Goal: Navigation & Orientation: Go to known website

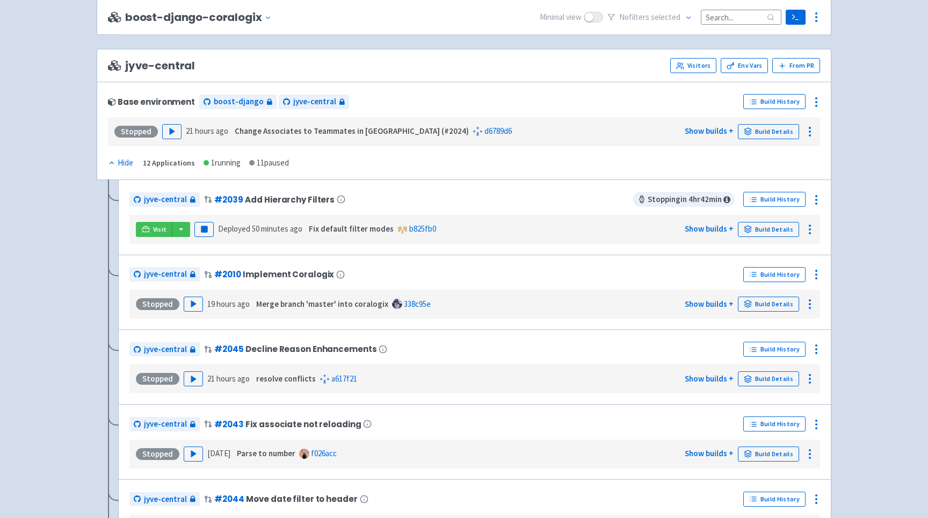
scroll to position [1874, 0]
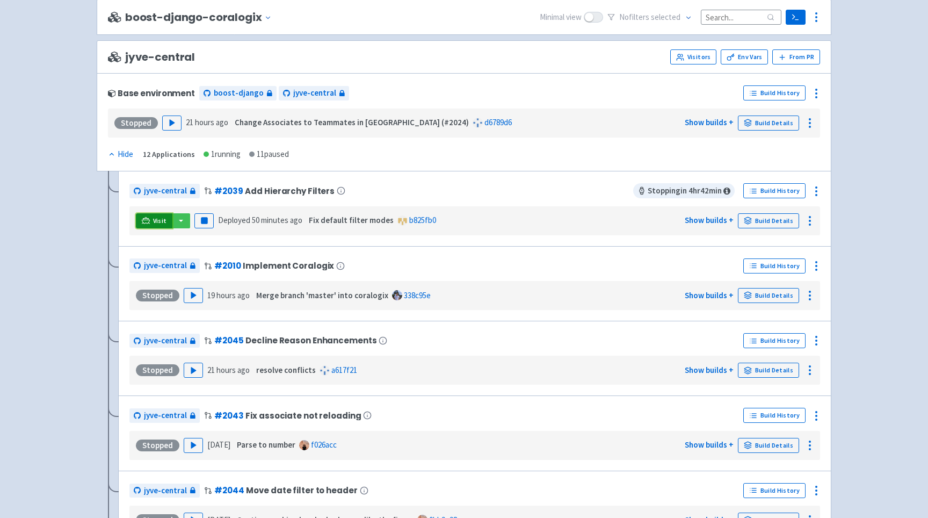
click at [153, 224] on span "Visit" at bounding box center [160, 221] width 14 height 9
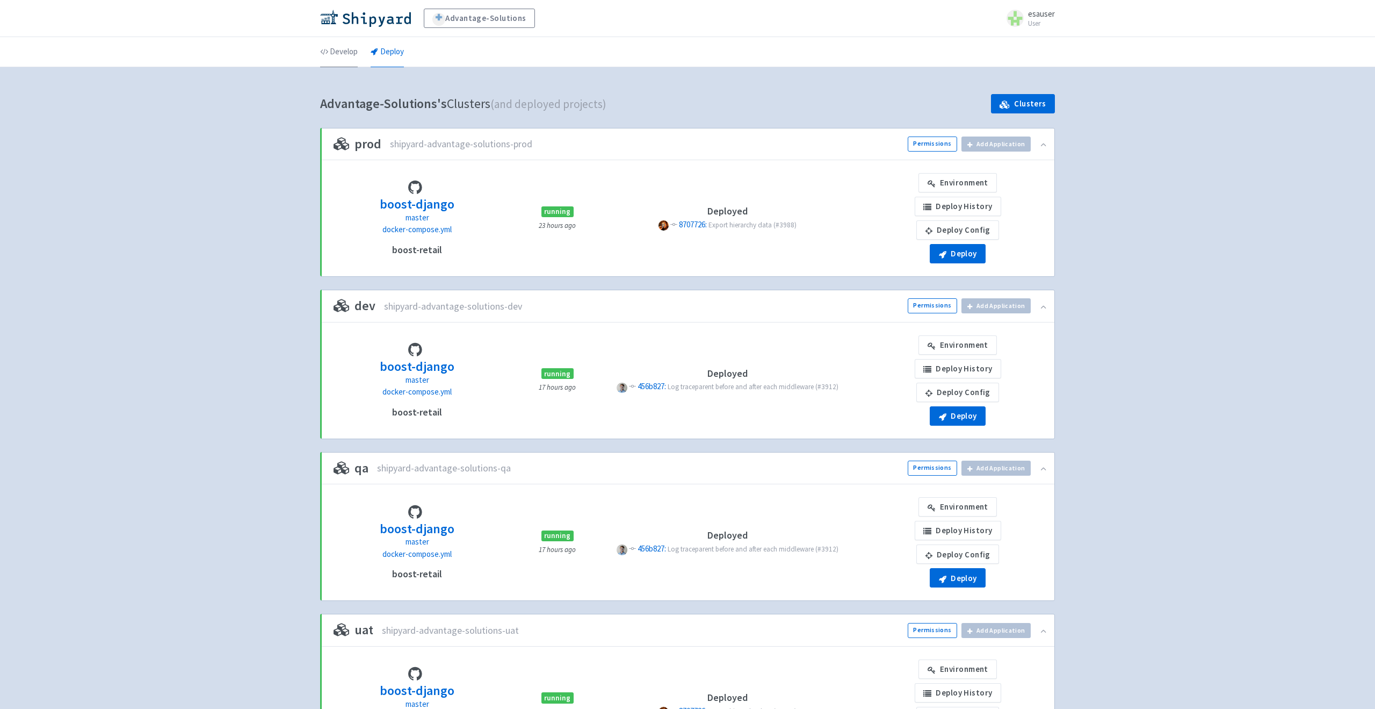
click at [349, 63] on link "Develop" at bounding box center [339, 52] width 38 height 30
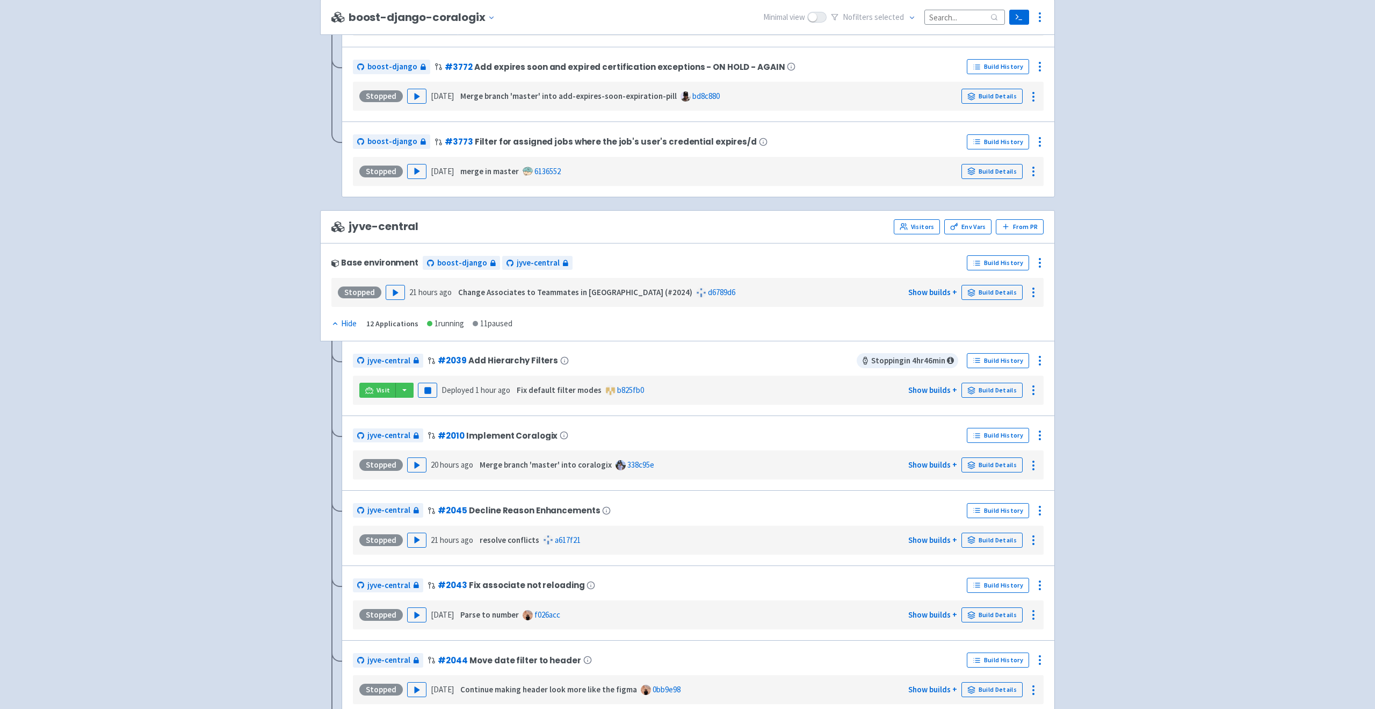
scroll to position [1709, 0]
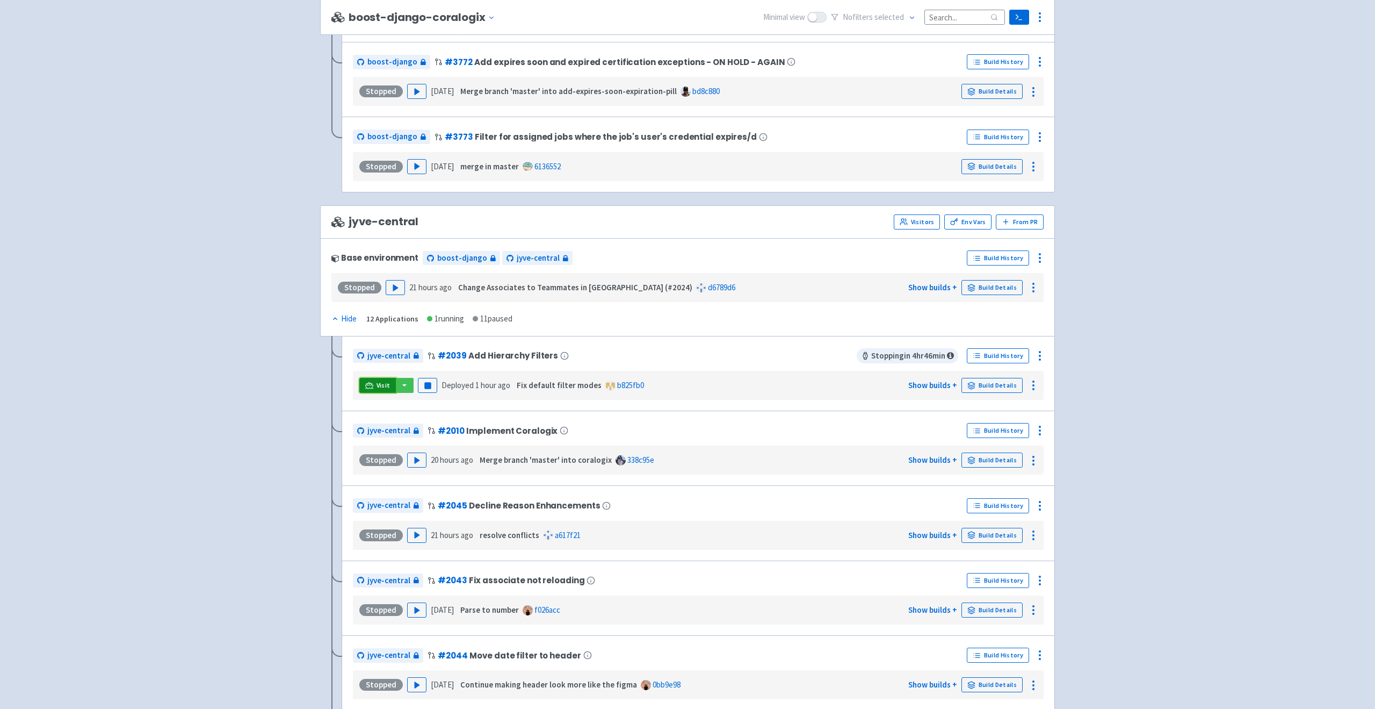
click at [386, 388] on span "Visit" at bounding box center [384, 385] width 14 height 9
